Goal: Transaction & Acquisition: Purchase product/service

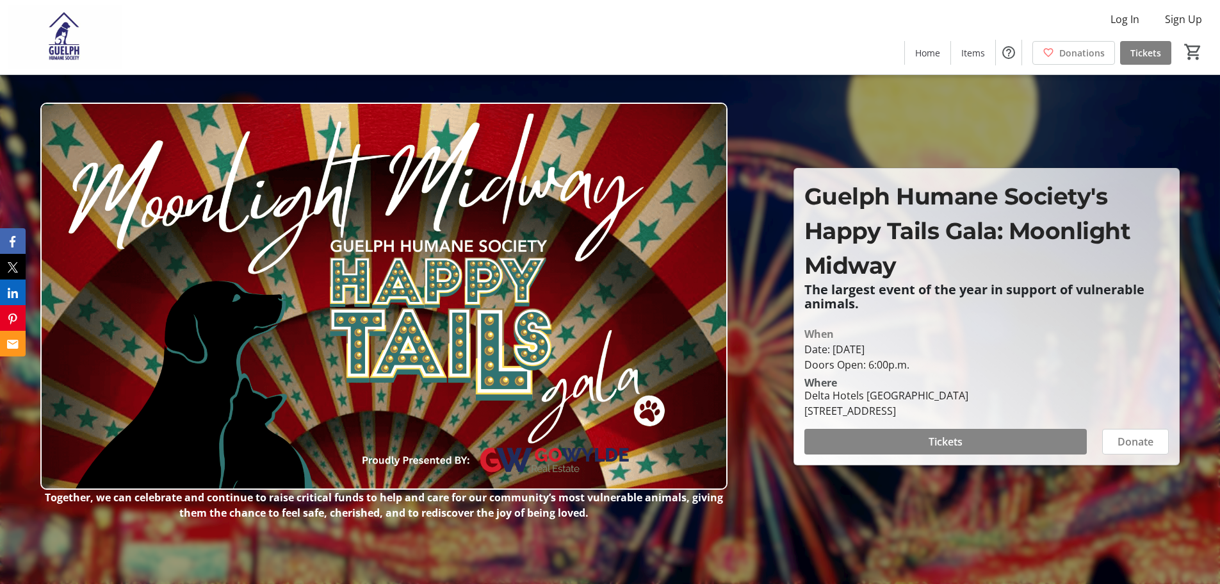
click at [922, 437] on span at bounding box center [945, 441] width 282 height 31
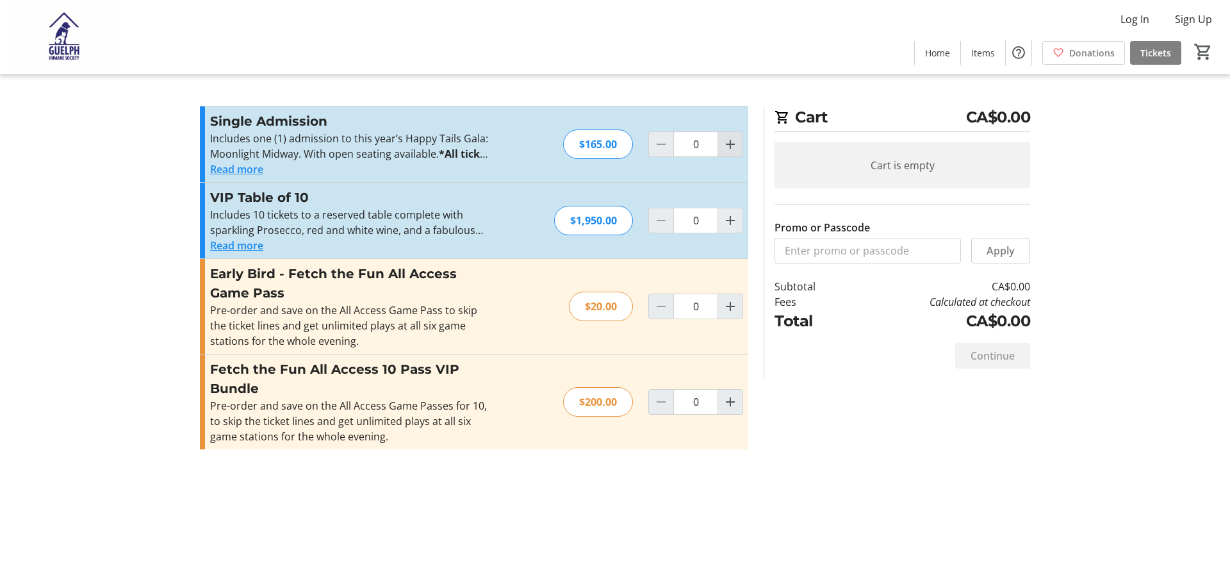
click at [722, 151] on mat-icon "Increment by one" at bounding box center [729, 143] width 15 height 15
type input "2"
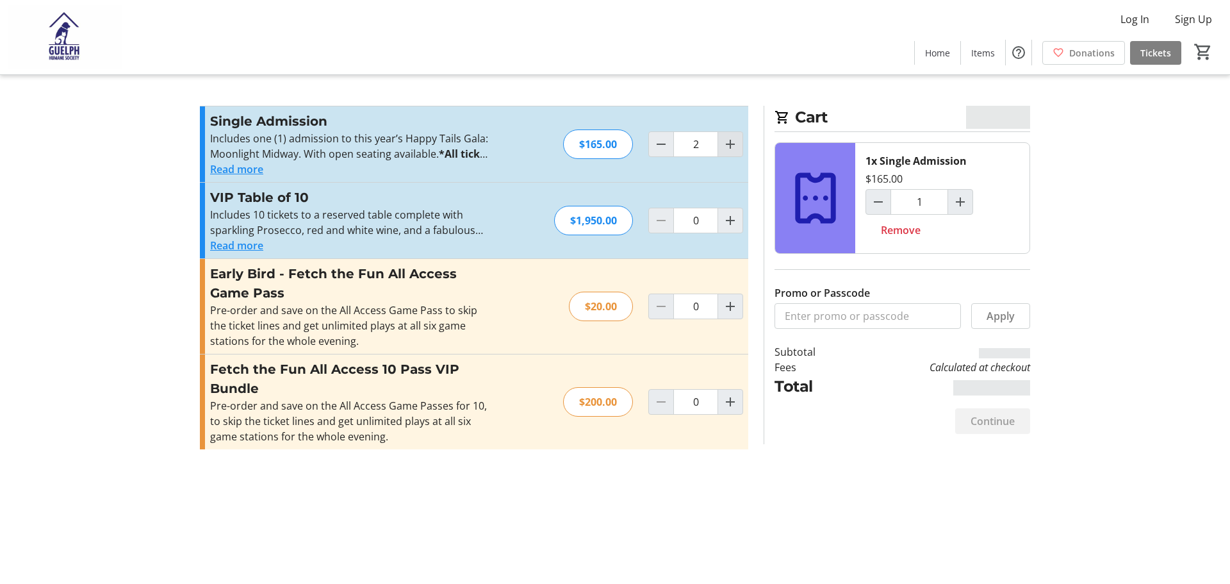
type input "2"
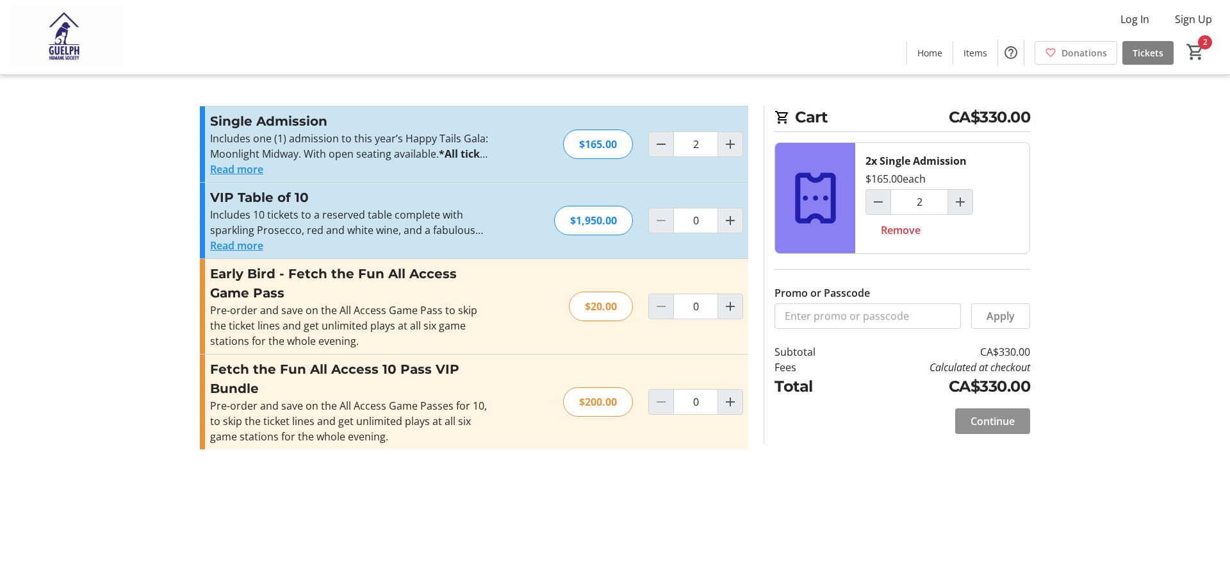
click at [975, 427] on span "Continue" at bounding box center [992, 420] width 44 height 15
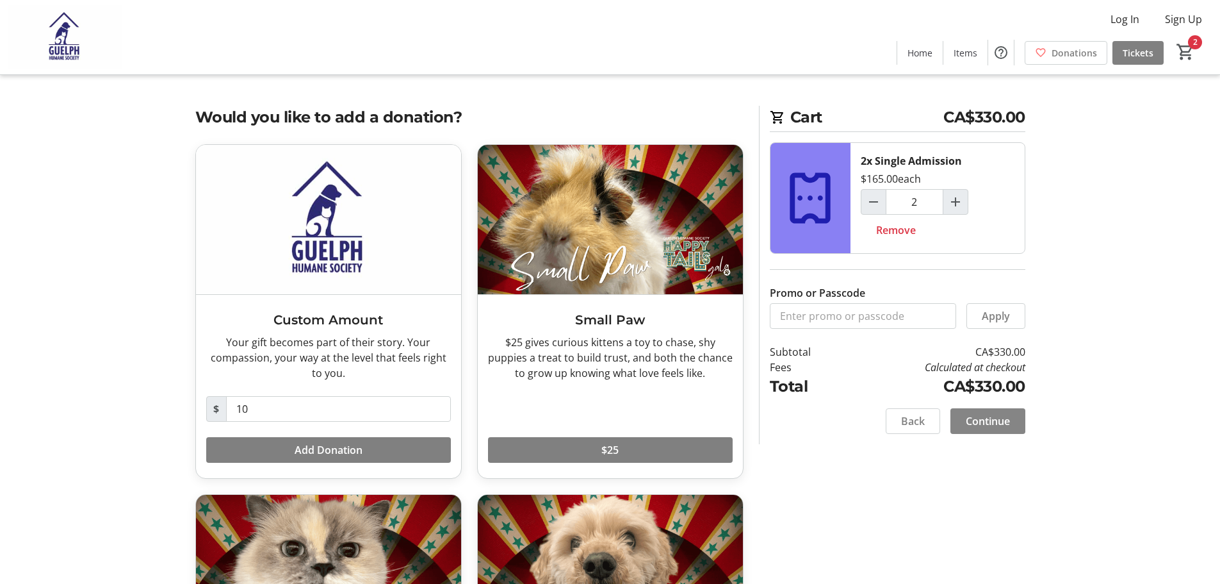
click at [978, 423] on span "Continue" at bounding box center [988, 420] width 44 height 15
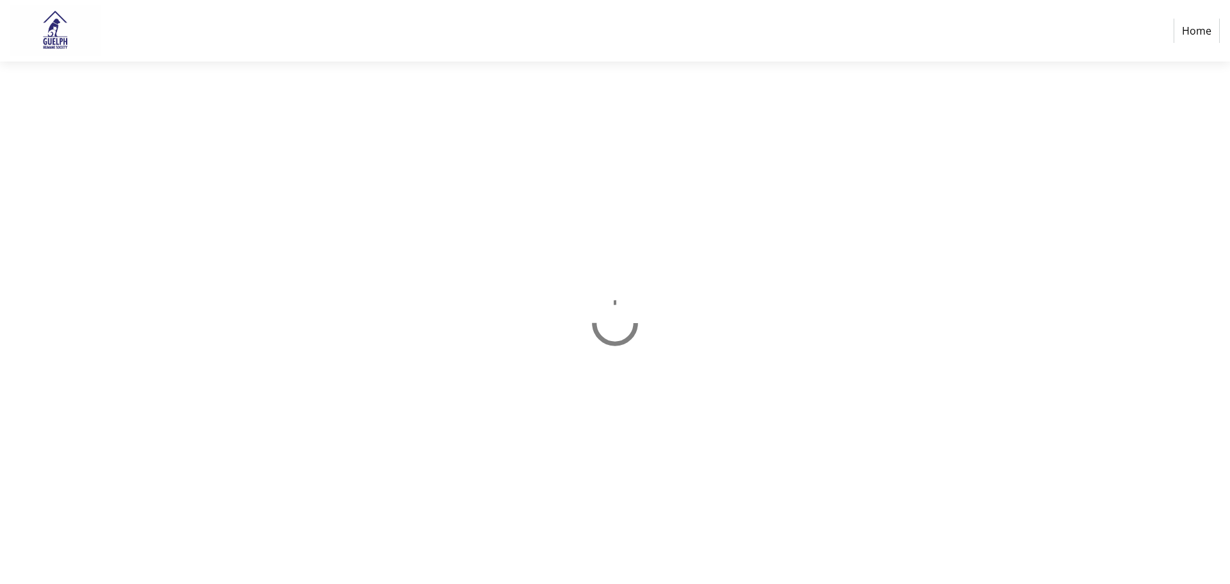
select select "CA"
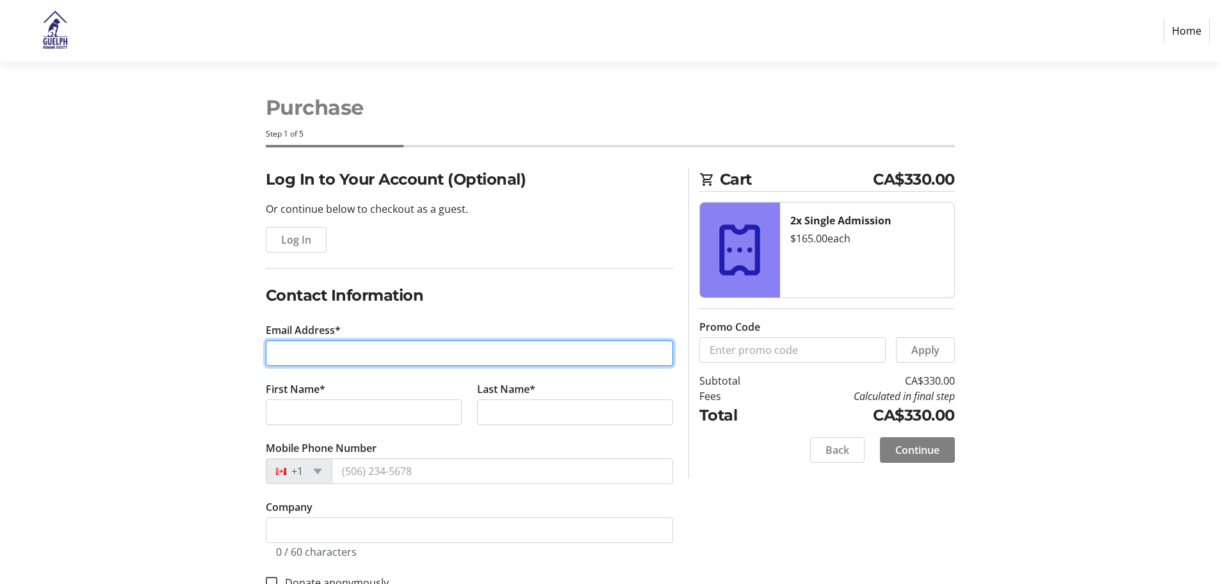
click at [442, 363] on input "Email Address*" at bounding box center [469, 353] width 407 height 26
type input "[EMAIL_ADDRESS][DOMAIN_NAME]"
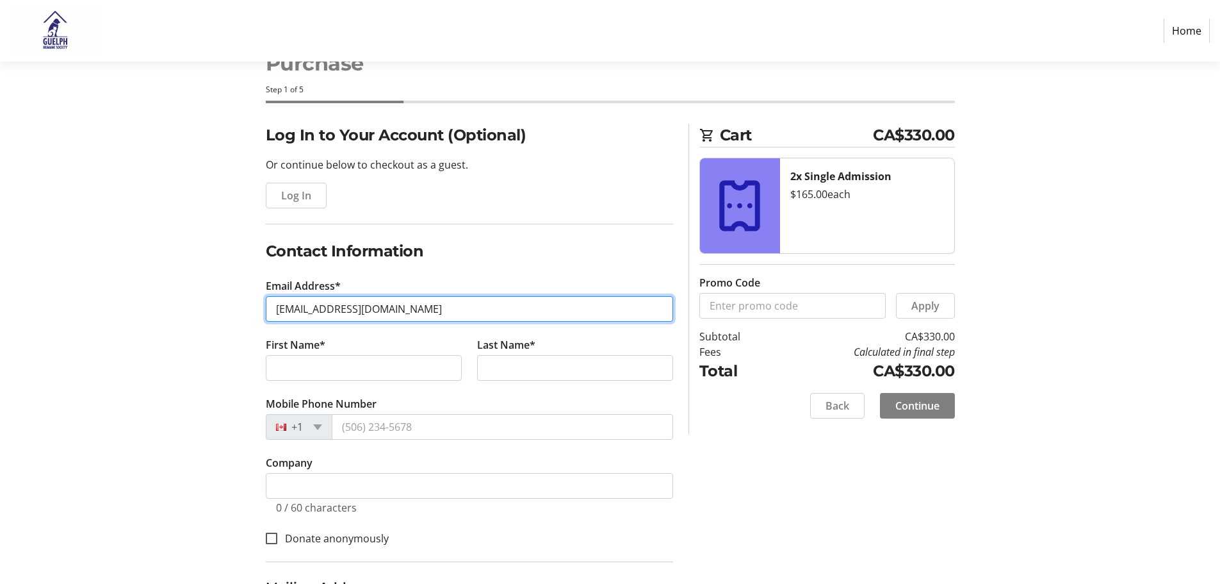
scroll to position [128, 0]
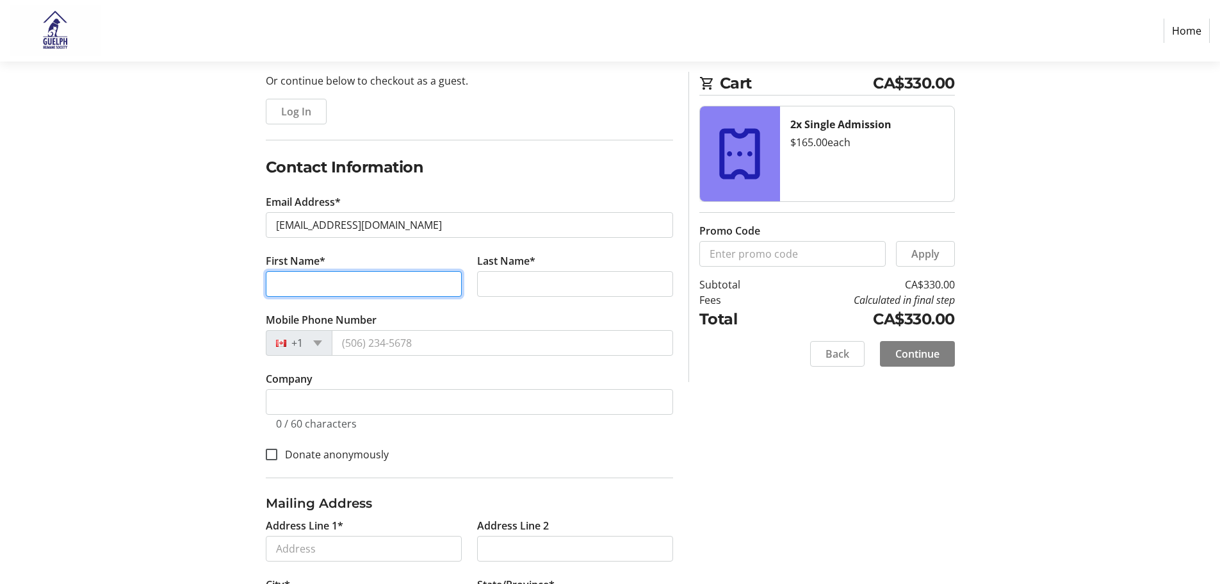
click at [315, 284] on input "First Name*" at bounding box center [364, 284] width 196 height 26
type input "[PERSON_NAME]"
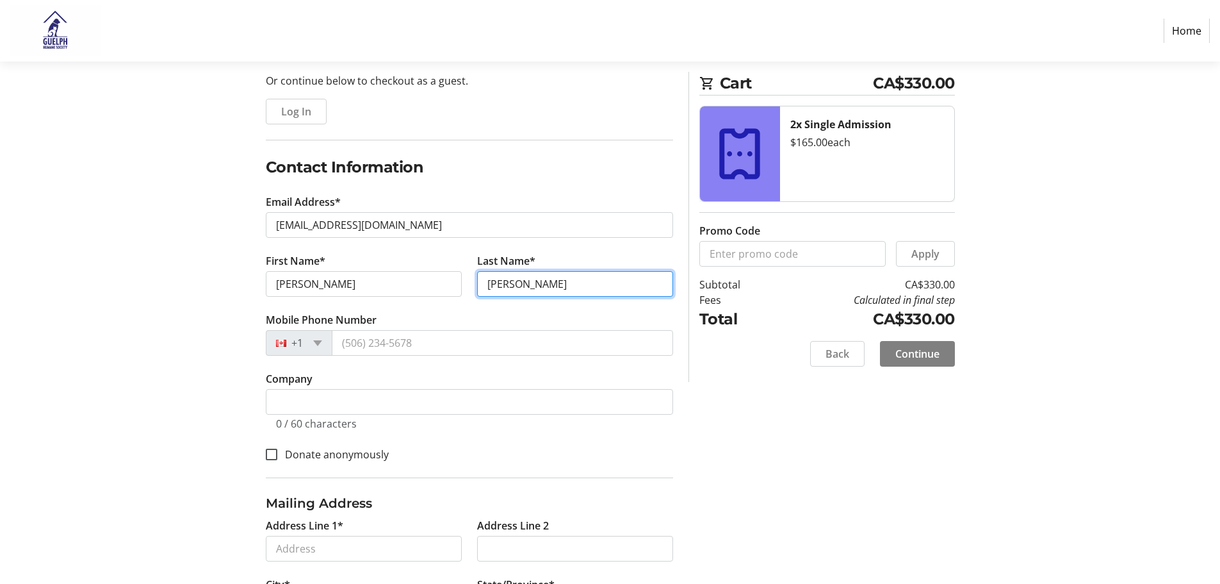
type input "[PERSON_NAME]"
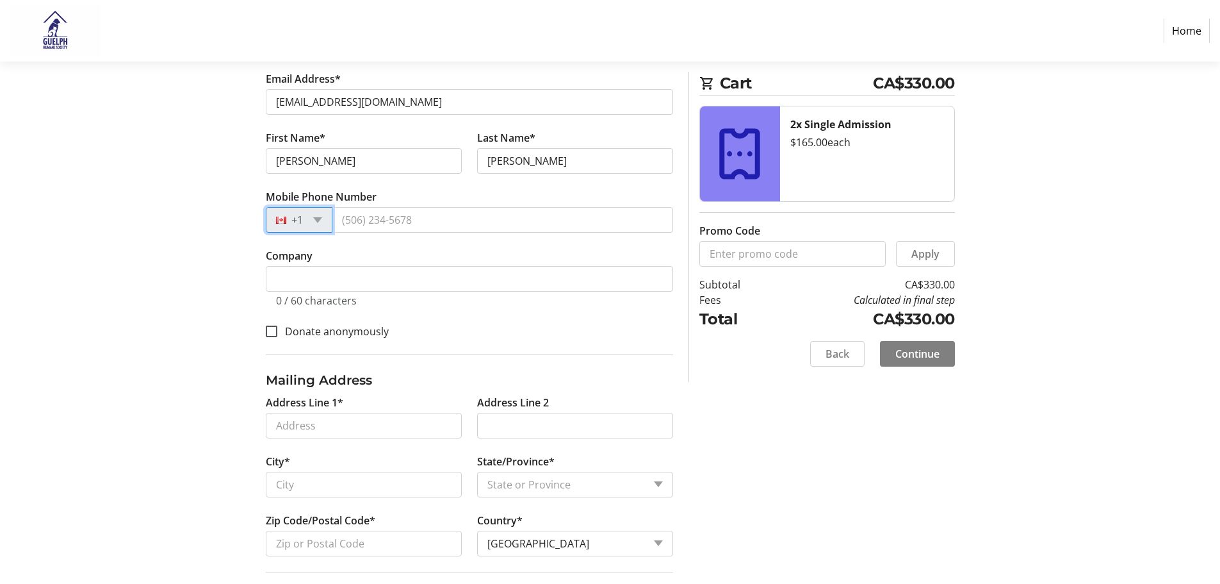
scroll to position [256, 0]
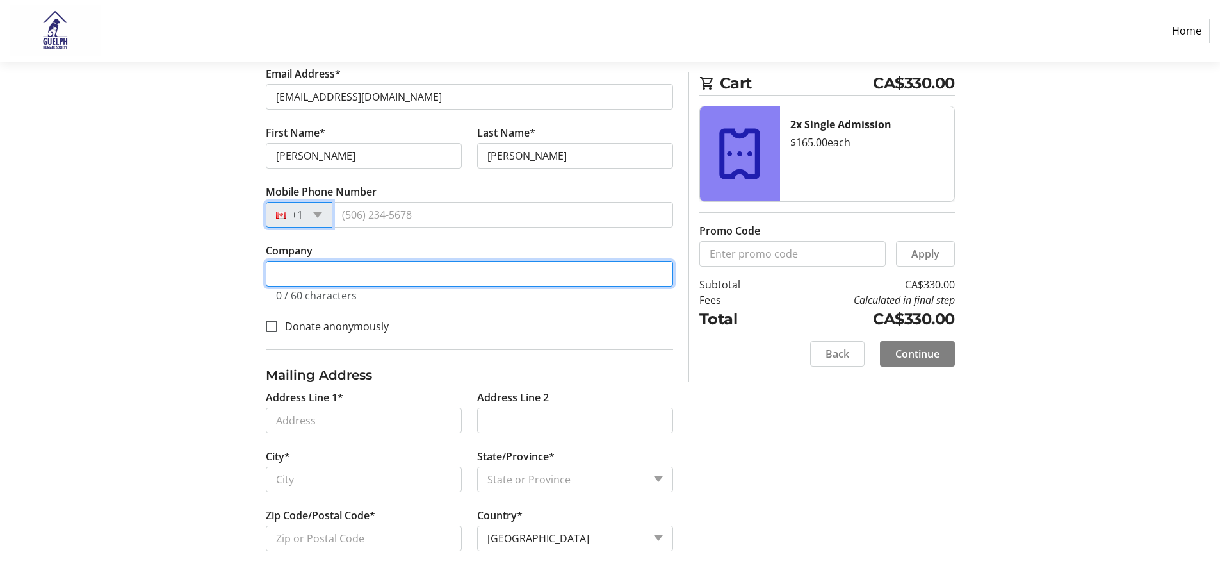
click at [371, 282] on input "Company" at bounding box center [469, 274] width 407 height 26
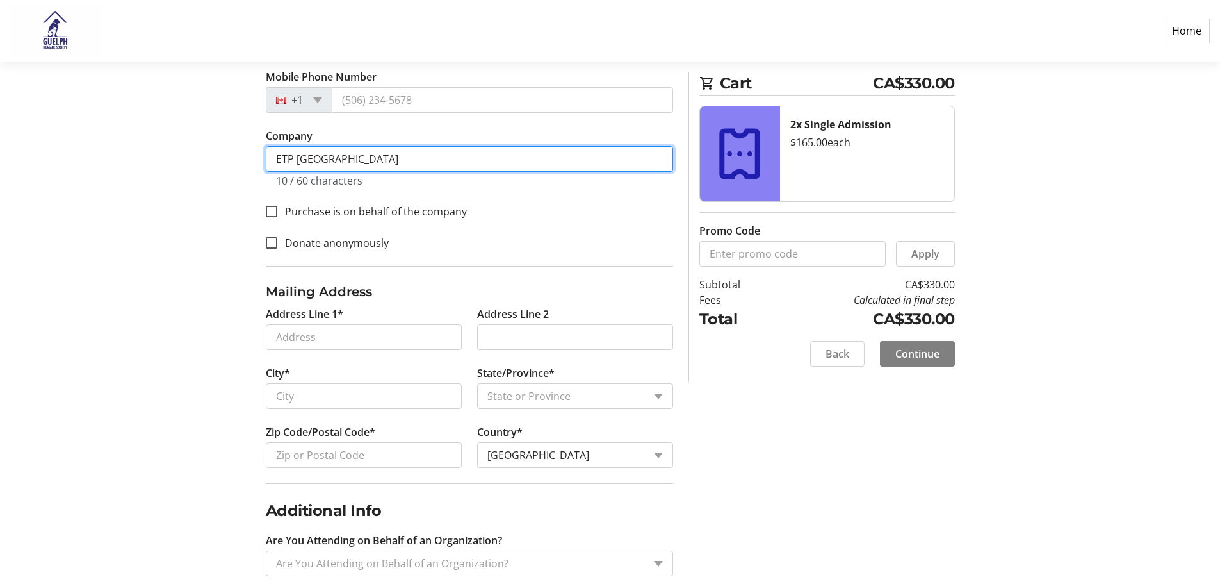
scroll to position [384, 0]
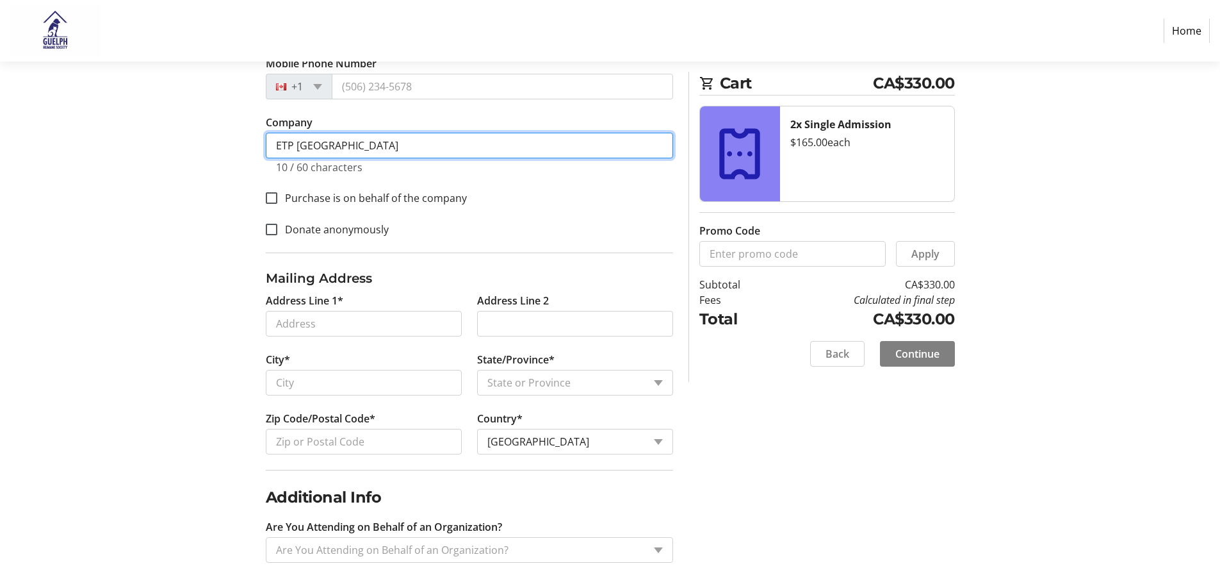
type input "ETP [GEOGRAPHIC_DATA]"
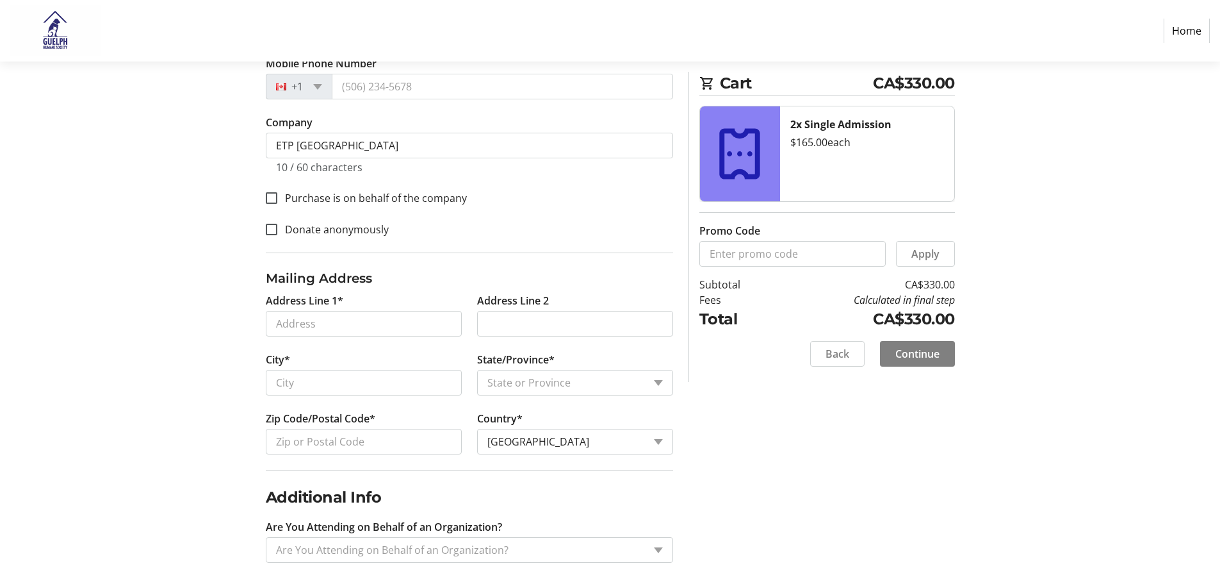
click at [309, 200] on label "Purchase is on behalf of the company" at bounding box center [372, 197] width 190 height 15
click at [277, 200] on input "Purchase is on behalf of the company" at bounding box center [272, 198] width 12 height 12
checkbox input "true"
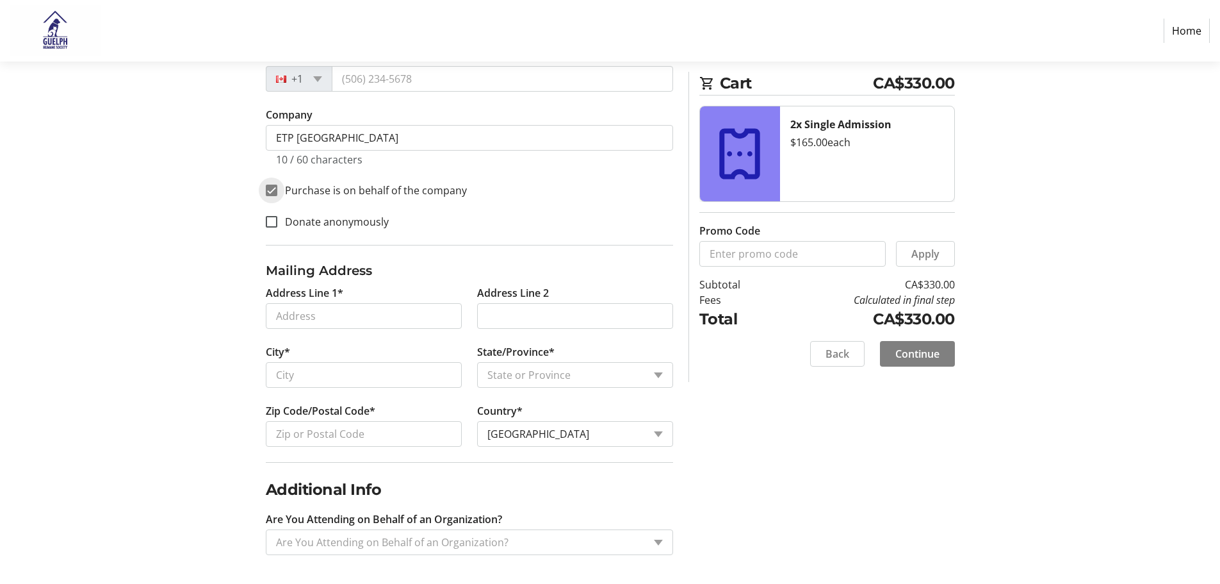
scroll to position [394, 0]
click at [401, 313] on input "Address Line 1*" at bounding box center [364, 314] width 196 height 26
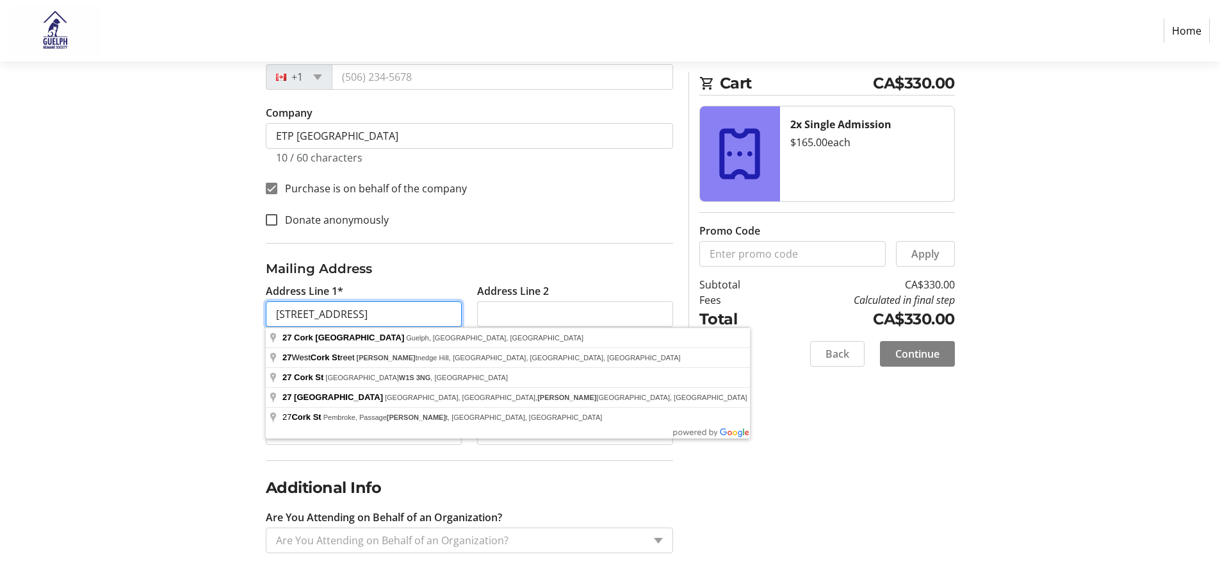
type input "[STREET_ADDRESS]"
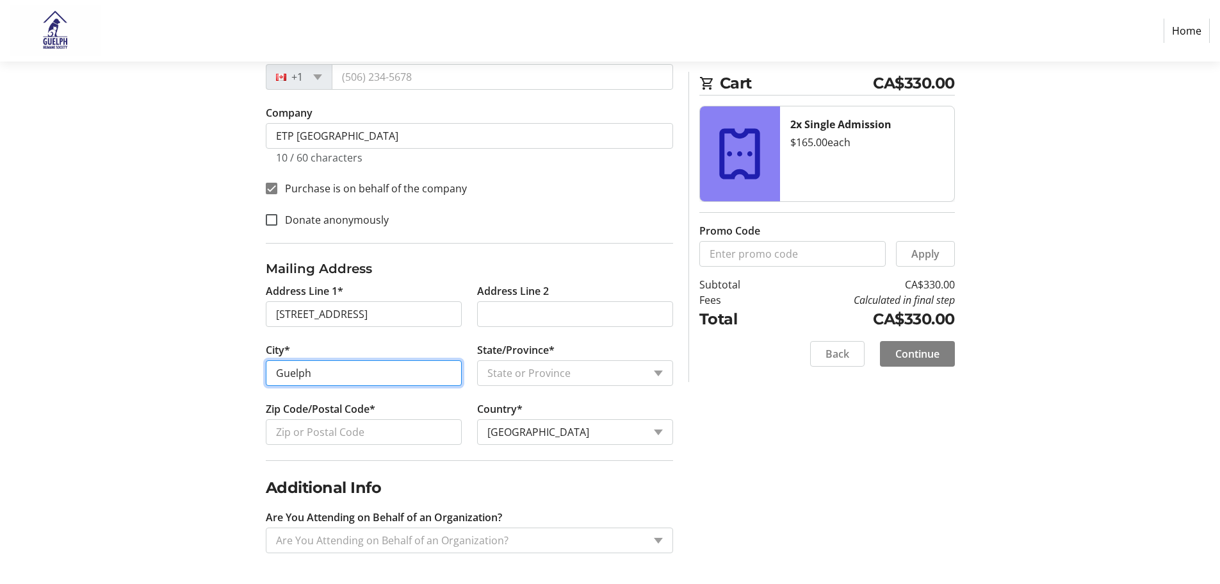
type input "Guelph"
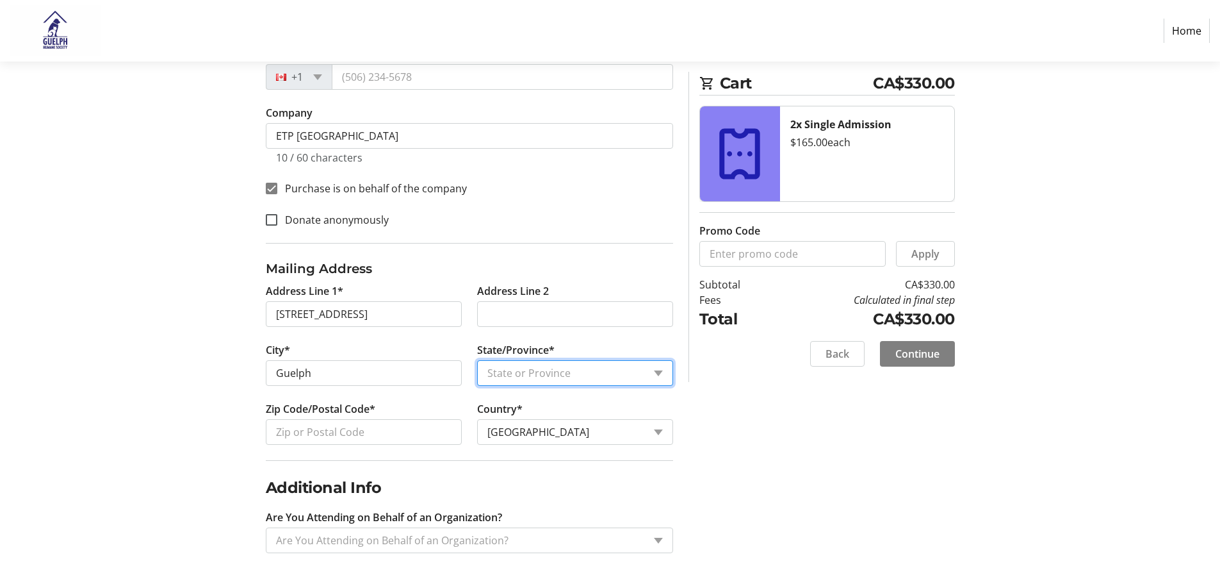
select select "ON"
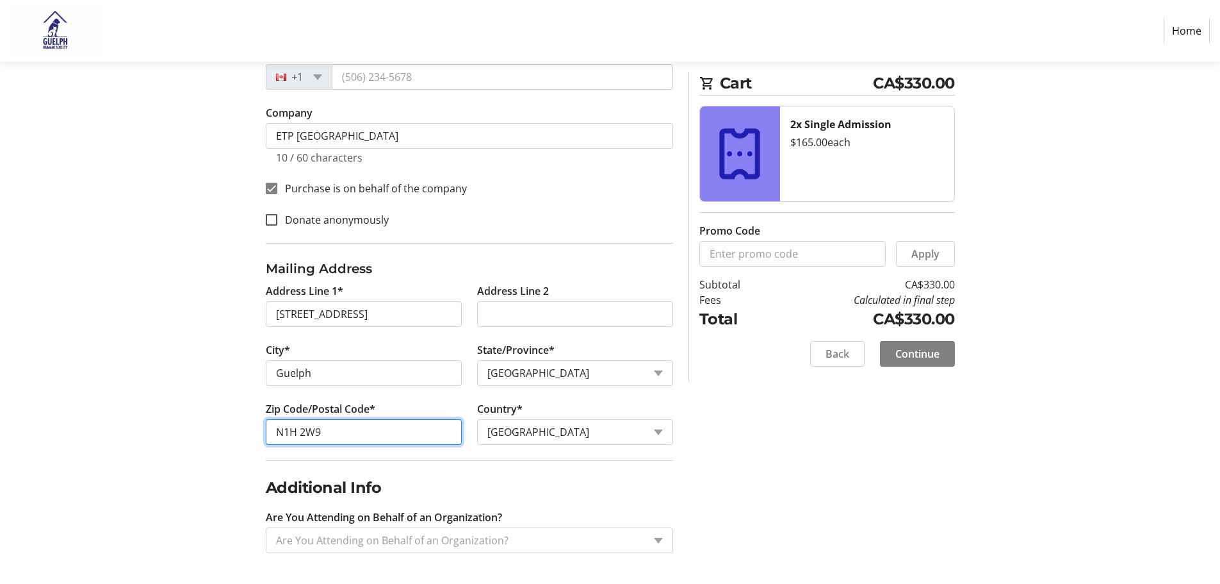
type input "N1H 2W9"
click at [237, 421] on div "Log In to Your Account (Optional) Or continue below to checkout as a guest. Log…" at bounding box center [610, 179] width 845 height 810
click at [616, 551] on div "Are You Attending on Behalf of an Organization?" at bounding box center [454, 540] width 377 height 24
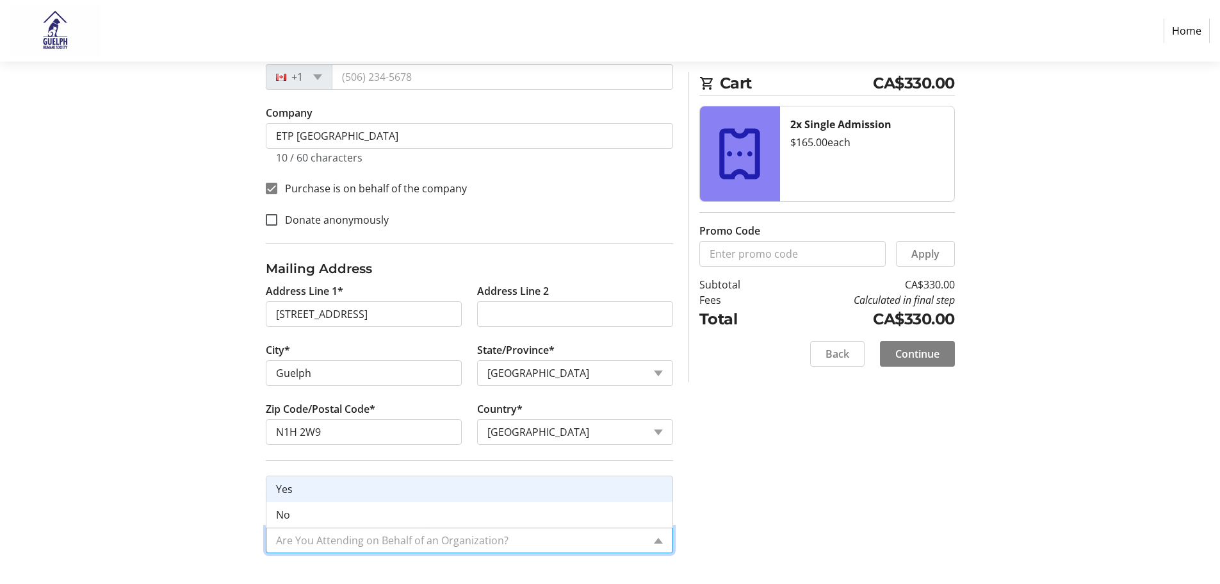
click at [544, 496] on div "Yes" at bounding box center [469, 489] width 406 height 26
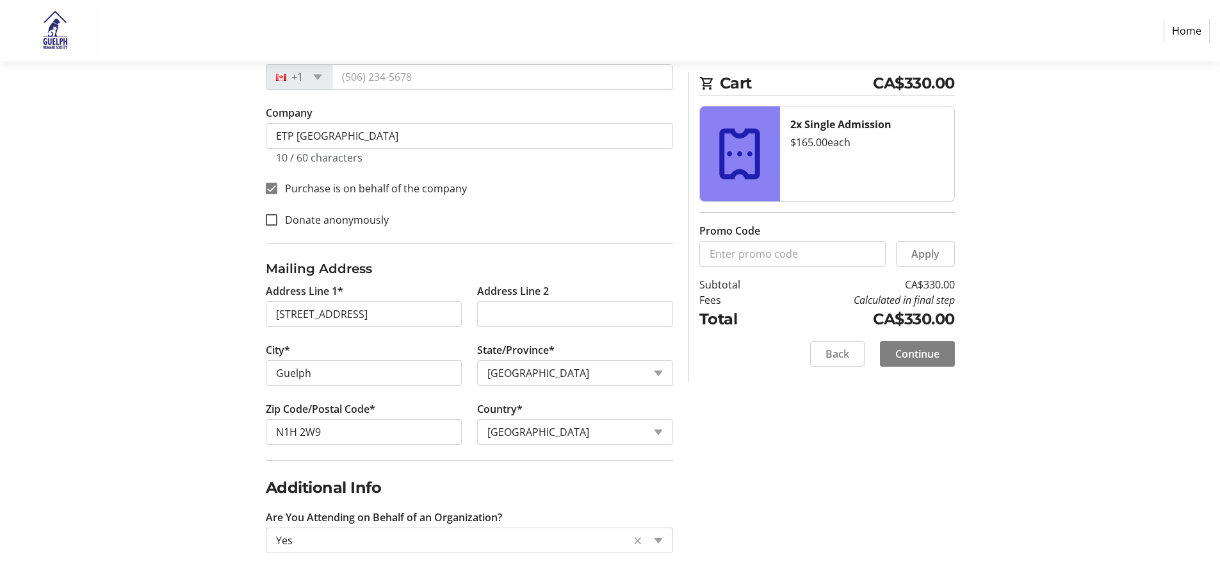
click at [800, 488] on div "Log In to Your Account (Optional) Or continue below to checkout as a guest. Log…" at bounding box center [610, 179] width 845 height 810
click at [910, 362] on span at bounding box center [917, 353] width 75 height 31
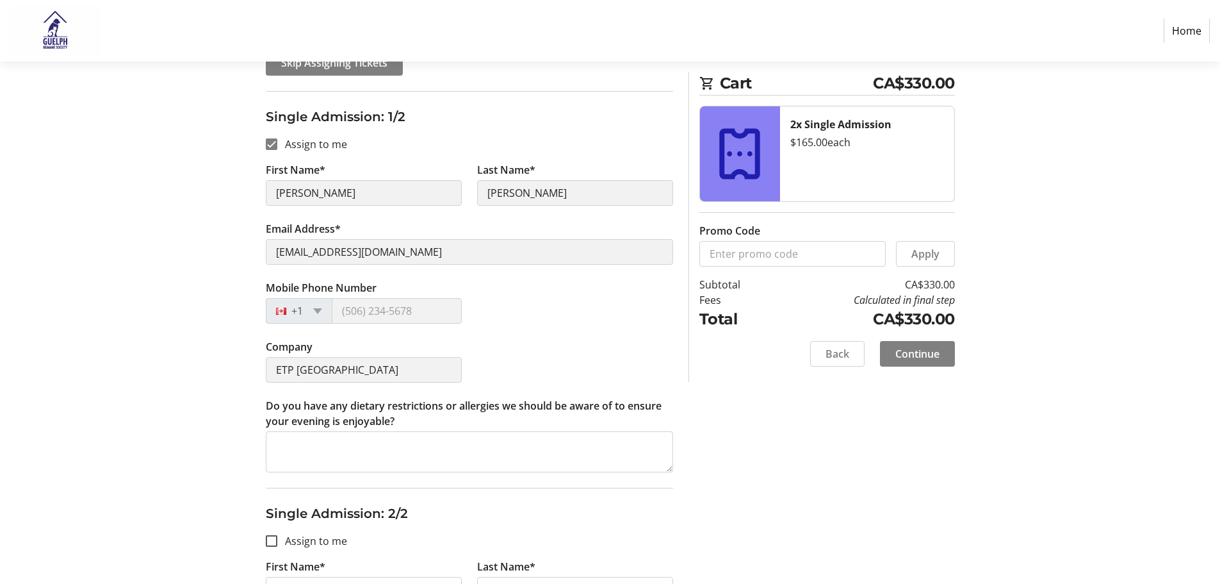
scroll to position [256, 0]
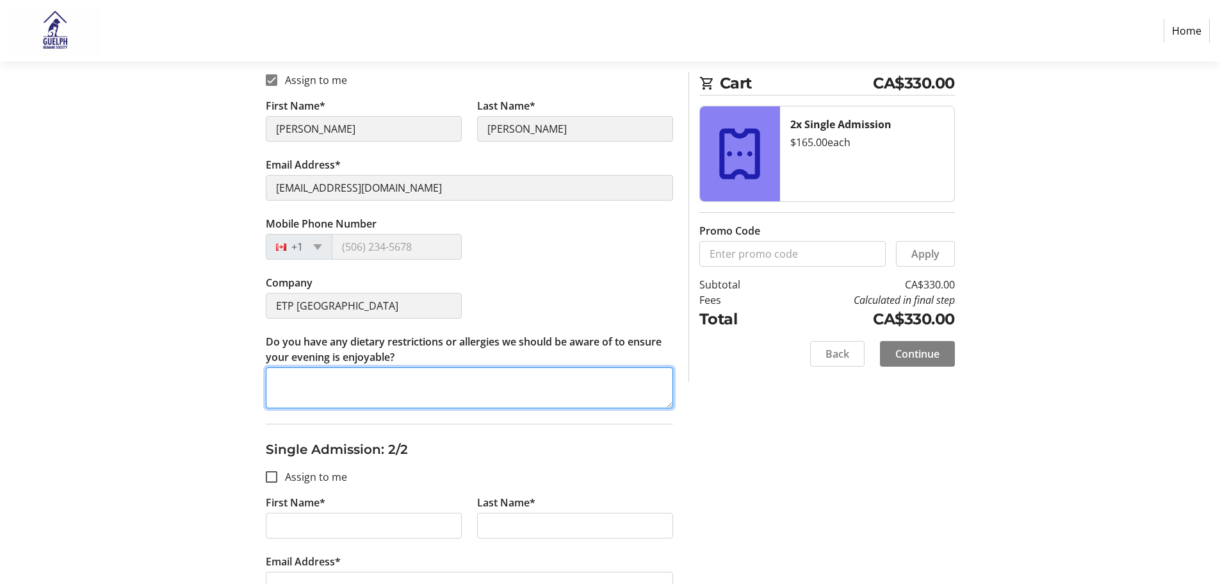
click at [462, 389] on textarea "Do you have any dietary restrictions or allergies we should be aware of to ensu…" at bounding box center [469, 387] width 407 height 41
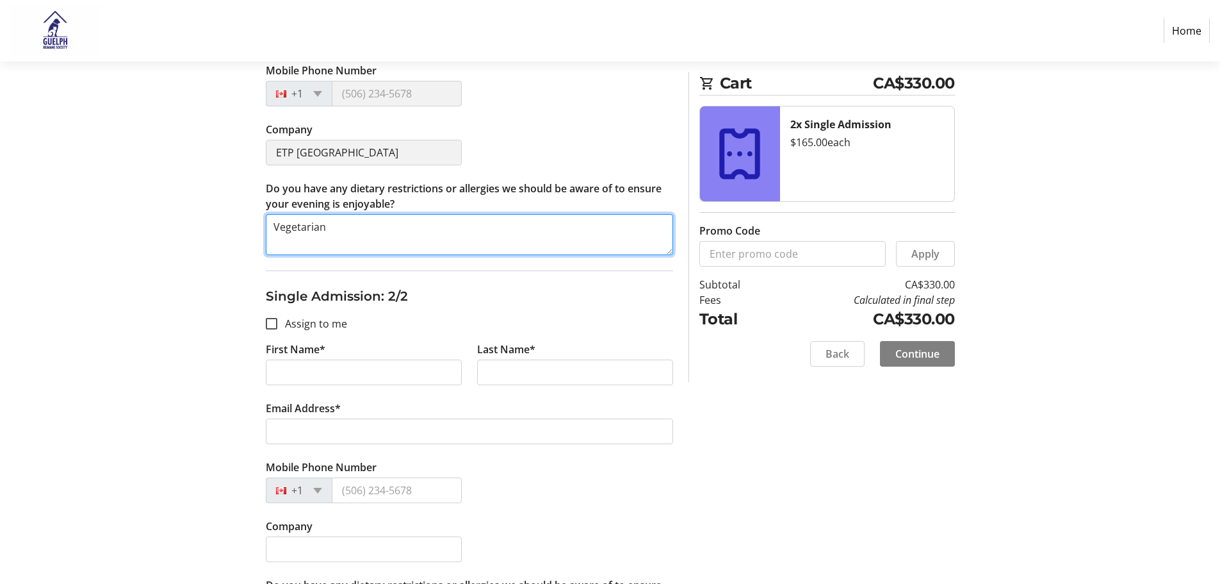
scroll to position [493, 0]
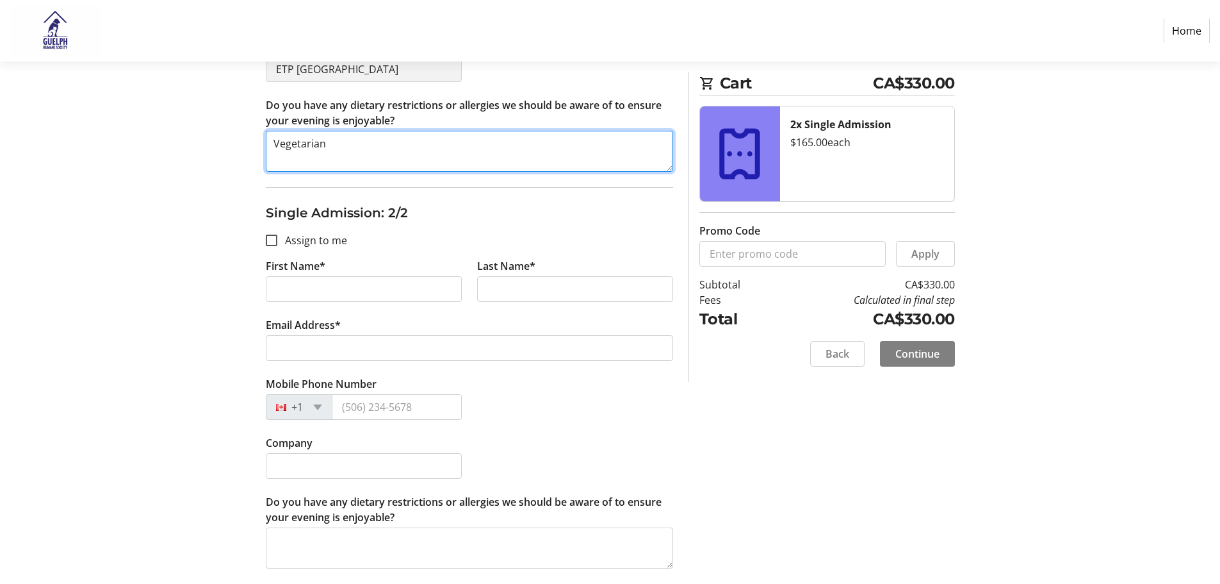
type textarea "Vegetarian"
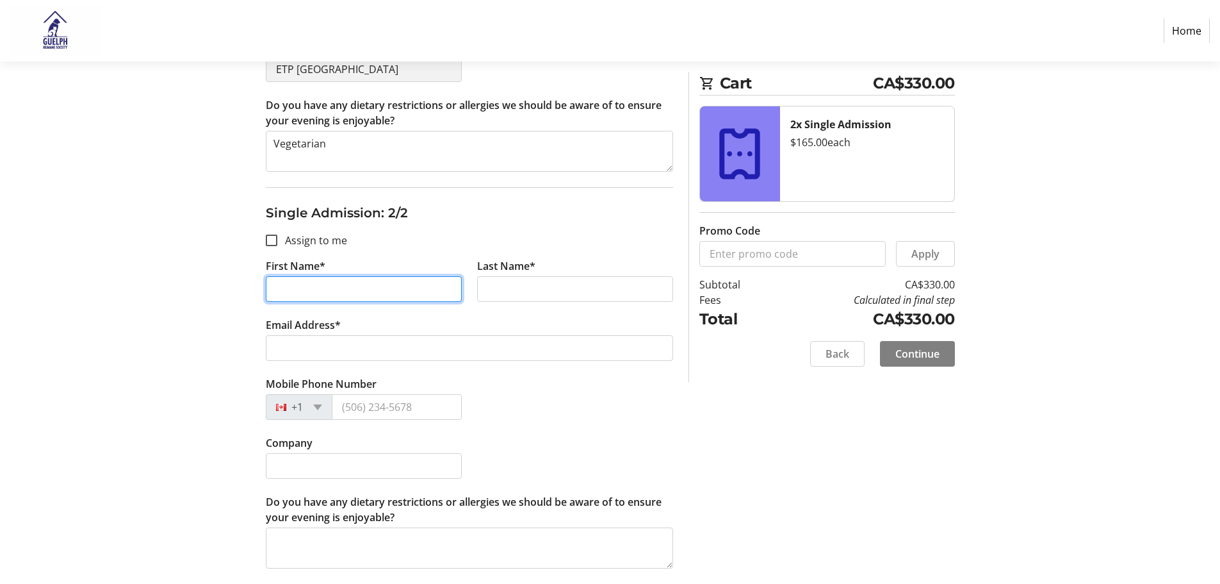
click at [354, 293] on input "First Name*" at bounding box center [364, 289] width 196 height 26
type input "[PERSON_NAME]"
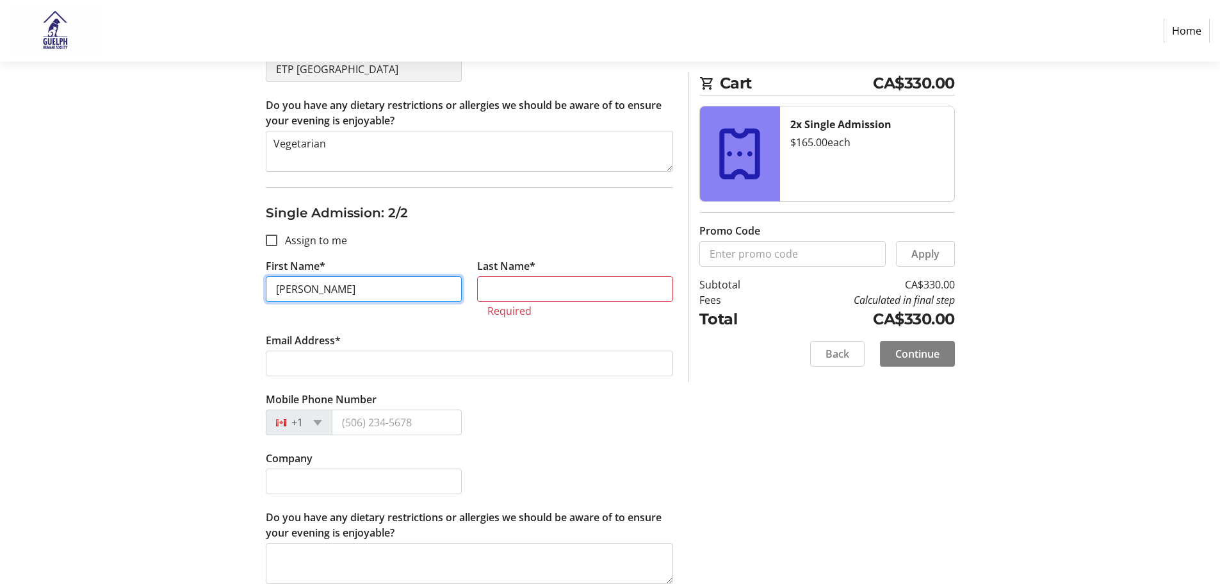
click at [364, 292] on input "[PERSON_NAME]" at bounding box center [364, 289] width 196 height 26
drag, startPoint x: 359, startPoint y: 291, endPoint x: 302, endPoint y: 291, distance: 56.4
click at [302, 291] on input "[PERSON_NAME]" at bounding box center [364, 289] width 196 height 26
click at [569, 293] on input "Last Name*" at bounding box center [575, 289] width 196 height 26
paste input "Vanshaik"
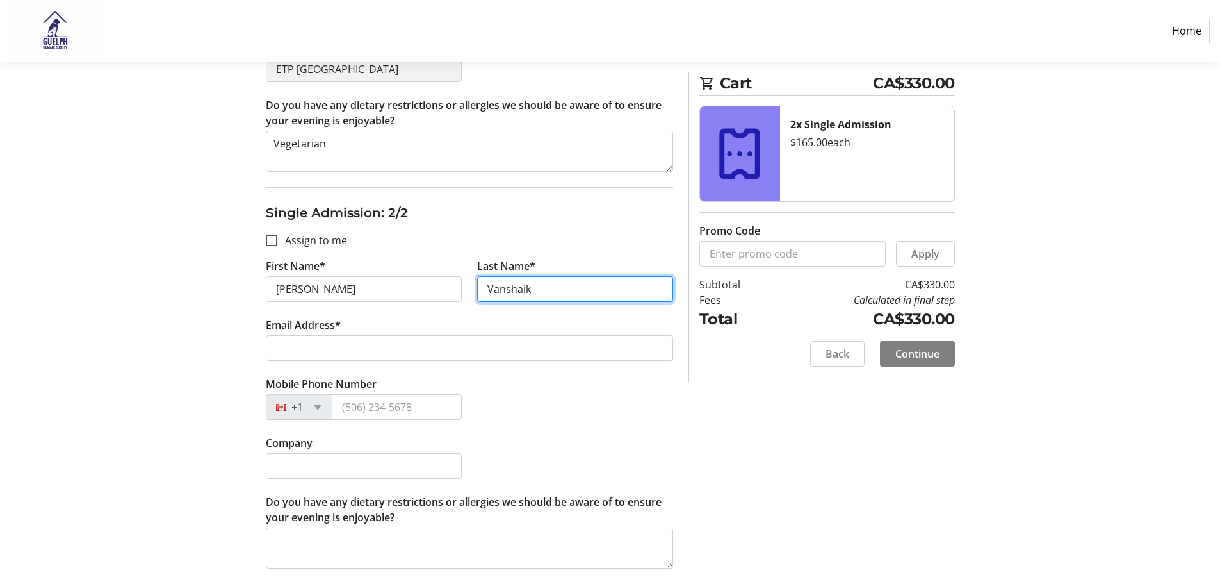
click at [509, 291] on input "Vanshaik" at bounding box center [575, 289] width 196 height 26
type input "[PERSON_NAME]"
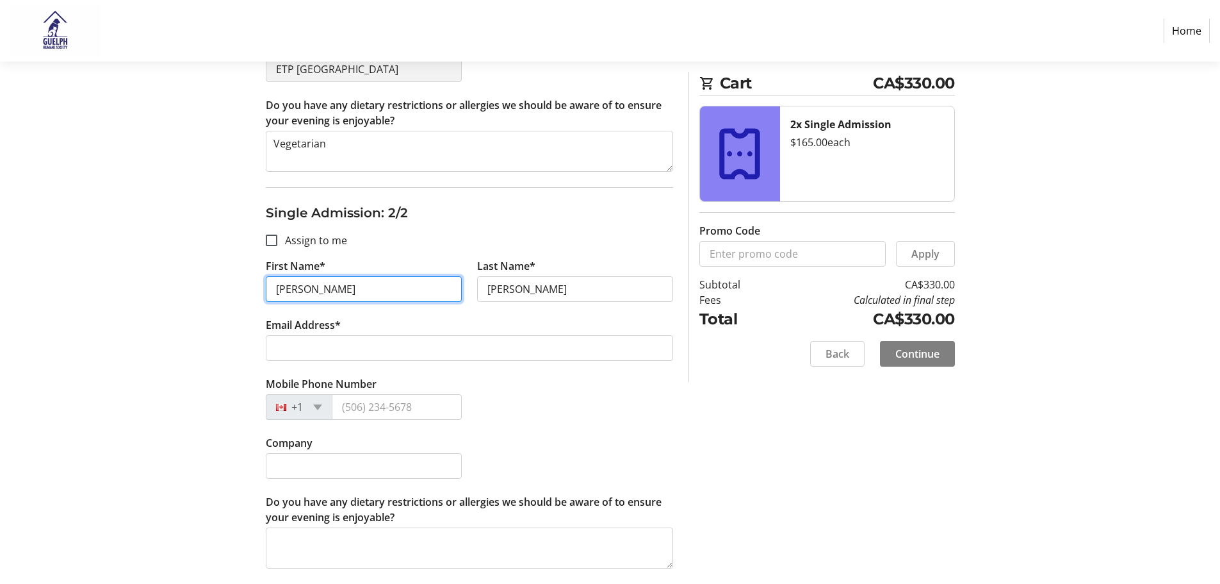
drag, startPoint x: 370, startPoint y: 291, endPoint x: 301, endPoint y: 288, distance: 68.6
click at [300, 288] on input "[PERSON_NAME]" at bounding box center [364, 289] width 196 height 26
type input "[PERSON_NAME]"
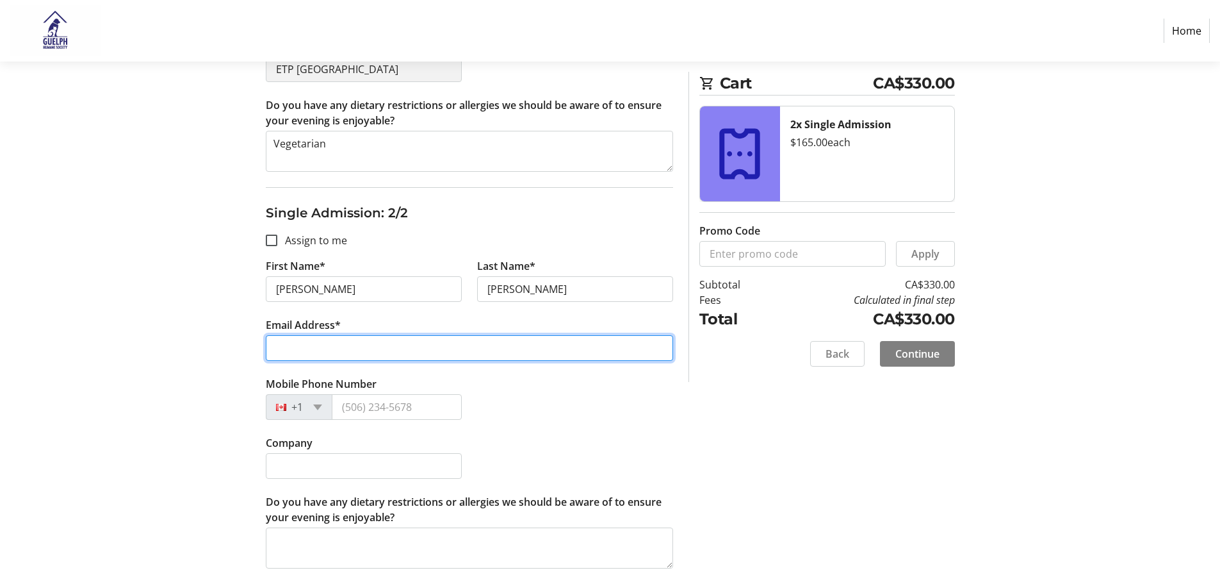
drag, startPoint x: 326, startPoint y: 339, endPoint x: 327, endPoint y: 346, distance: 6.5
click at [325, 341] on input "Email Address*" at bounding box center [469, 348] width 407 height 26
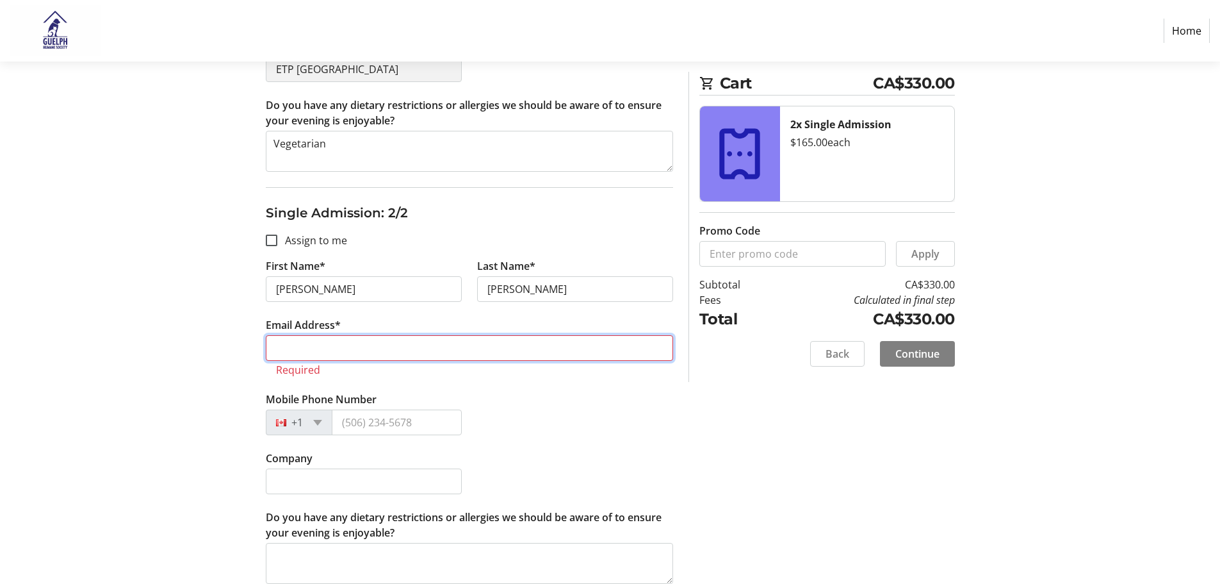
drag, startPoint x: 378, startPoint y: 340, endPoint x: 381, endPoint y: 349, distance: 9.5
click at [377, 340] on input "Email Address*" at bounding box center [469, 348] width 407 height 26
paste input "[EMAIL_ADDRESS][DOMAIN_NAME]"
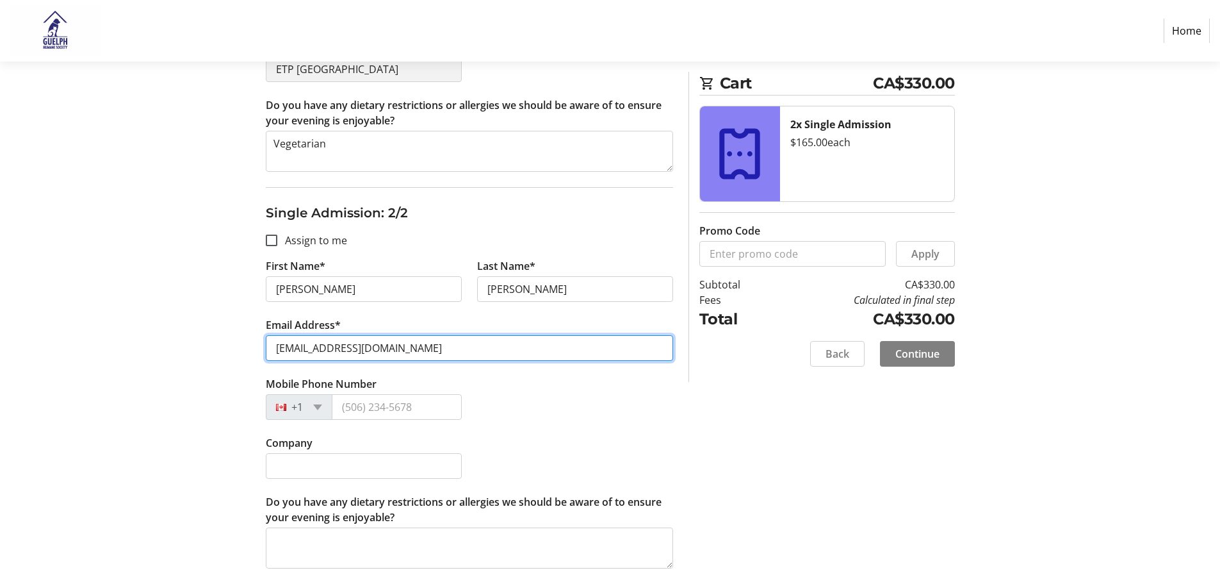
type input "[EMAIL_ADDRESS][DOMAIN_NAME]"
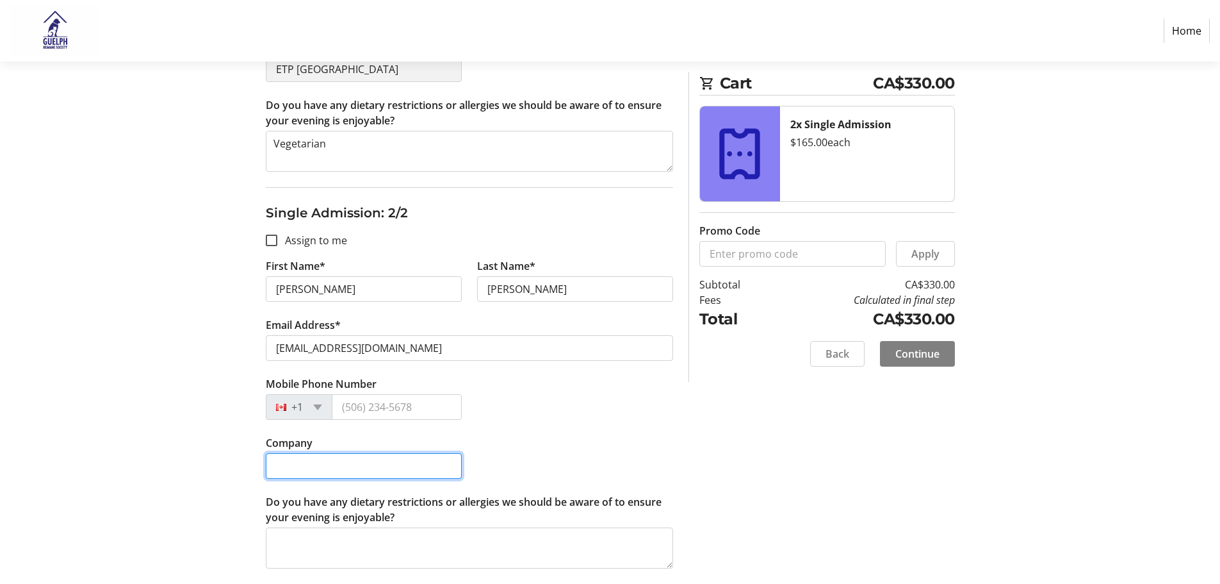
click at [350, 464] on input "Company" at bounding box center [364, 466] width 196 height 26
type input "Guelph Storm"
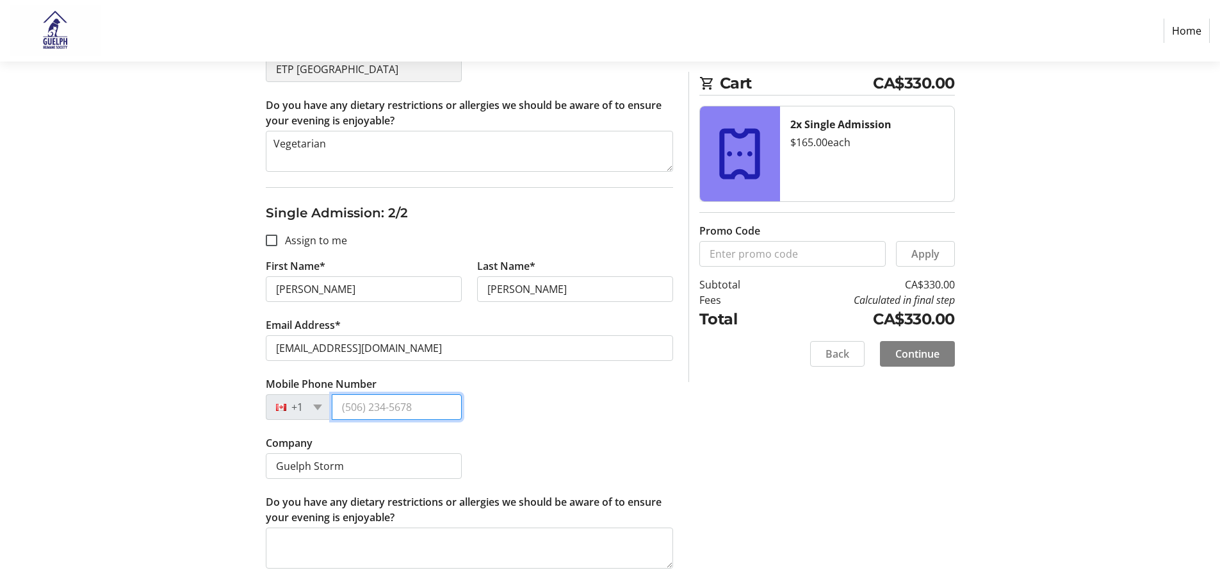
click at [372, 402] on input "Mobile Phone Number" at bounding box center [397, 407] width 130 height 26
type input "[PHONE_NUMBER]"
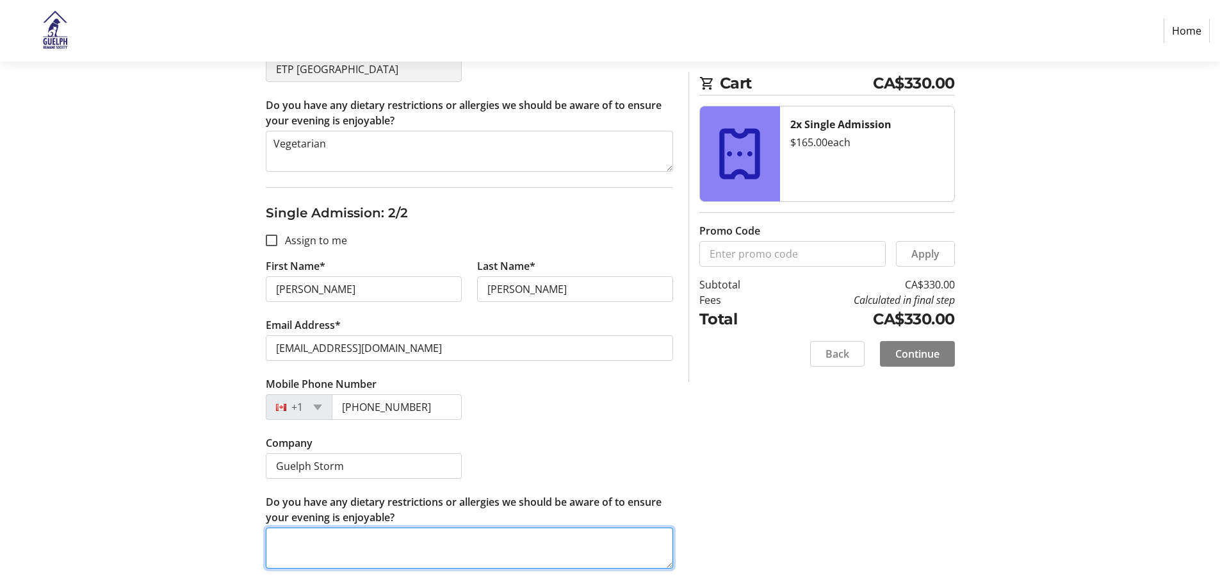
click at [551, 562] on textarea "Do you have any dietary restrictions or allergies we should be aware of to ensu…" at bounding box center [469, 547] width 407 height 41
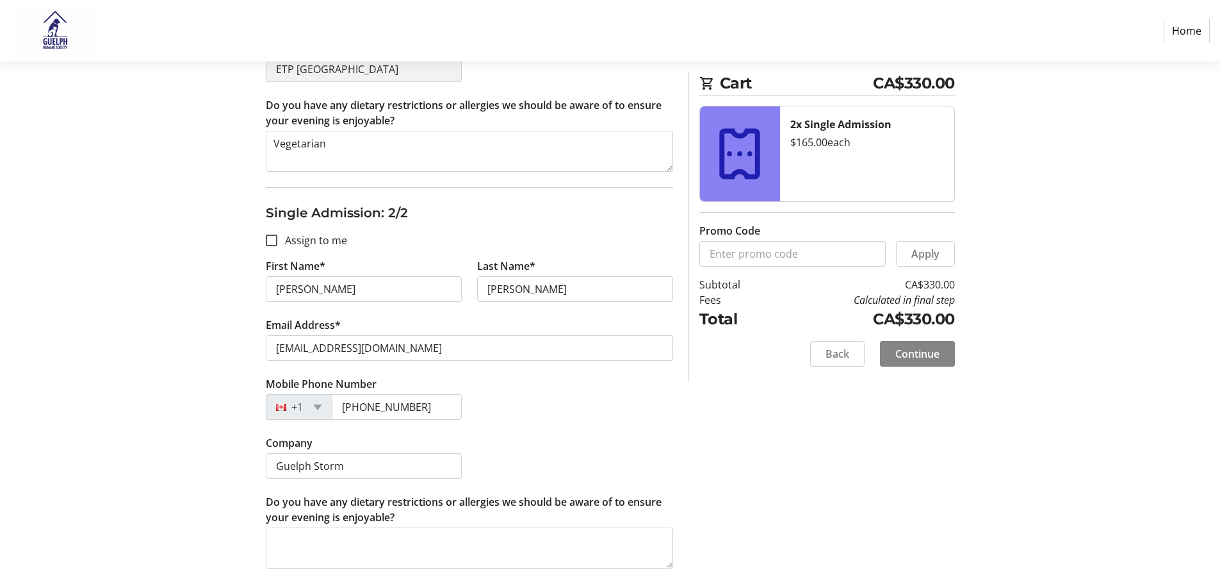
click at [931, 352] on span "Continue" at bounding box center [917, 353] width 44 height 15
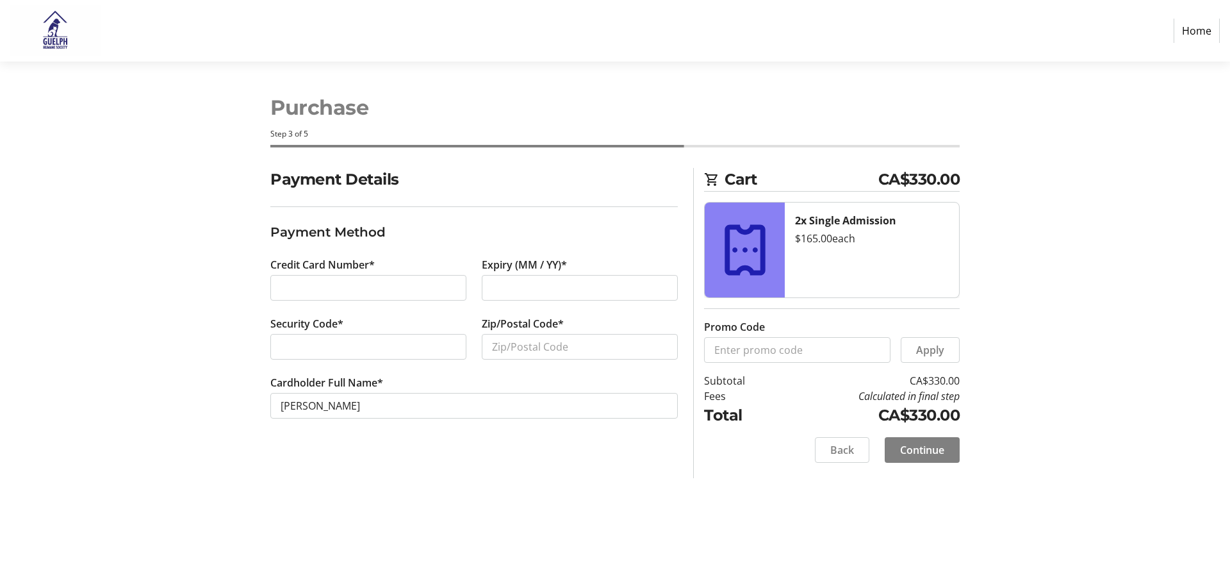
click at [508, 359] on tr-form-field "Zip/Postal Code*" at bounding box center [580, 345] width 196 height 59
click at [507, 355] on input "Zip/Postal Code*" at bounding box center [580, 347] width 196 height 26
type input "N1H2W9"
click at [924, 446] on span "Continue" at bounding box center [922, 449] width 44 height 15
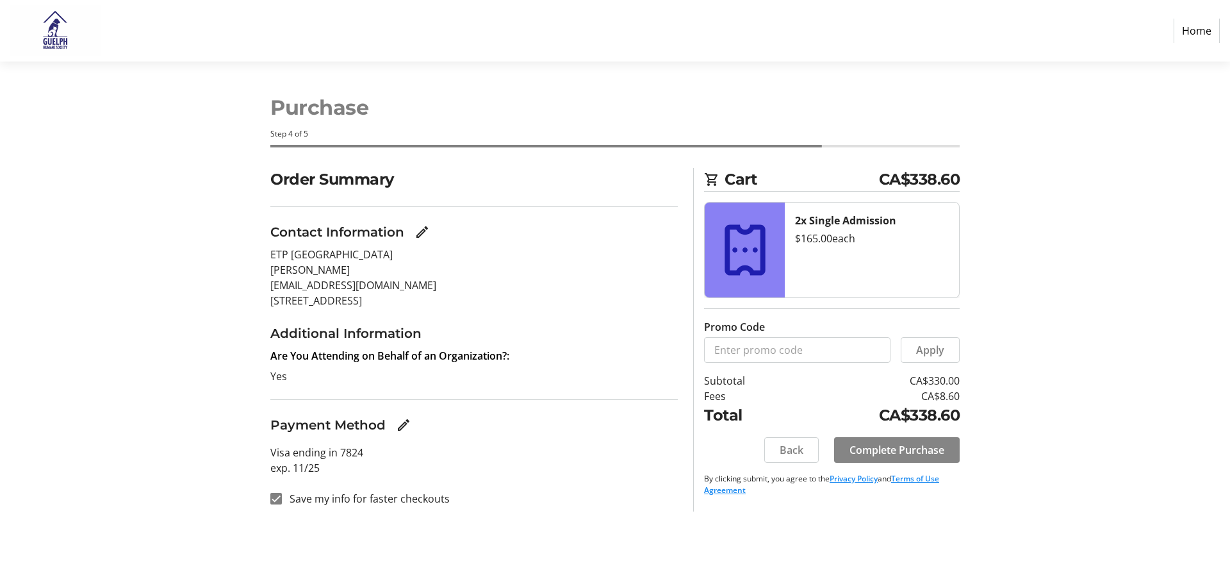
click at [881, 455] on span "Complete Purchase" at bounding box center [896, 449] width 95 height 15
